Goal: Register for event/course

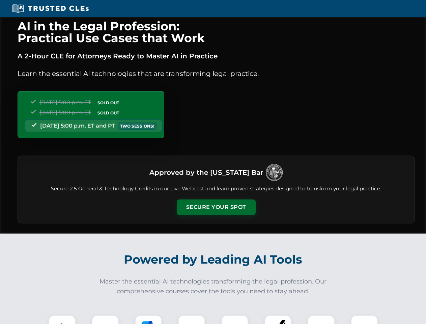
click at [216, 207] on button "Secure Your Spot" at bounding box center [216, 207] width 79 height 16
click at [62, 319] on img at bounding box center [62, 329] width 20 height 20
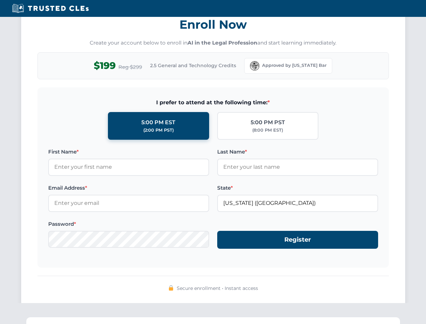
scroll to position [662, 0]
